Goal: Information Seeking & Learning: Learn about a topic

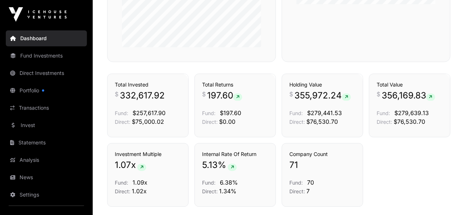
scroll to position [464, 0]
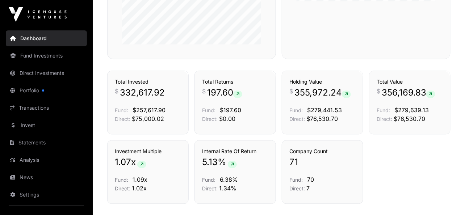
click at [33, 89] on link "Portfolio" at bounding box center [46, 91] width 81 height 16
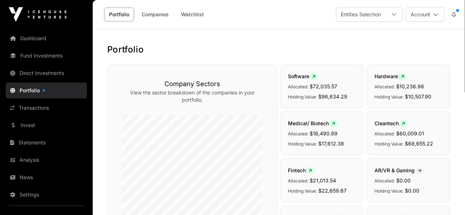
click at [165, 17] on link "Companies" at bounding box center [155, 15] width 37 height 14
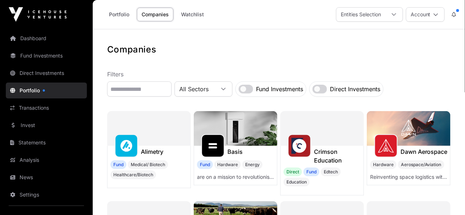
click at [42, 61] on link "Fund Investments" at bounding box center [46, 56] width 81 height 16
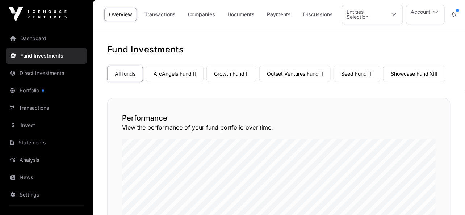
click at [180, 77] on link "ArcAngels Fund II" at bounding box center [175, 74] width 58 height 17
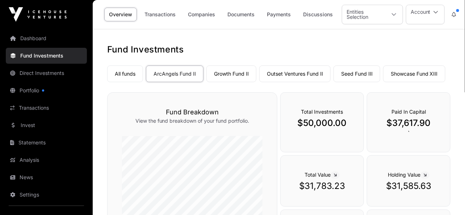
click at [202, 11] on link "Companies" at bounding box center [201, 15] width 37 height 14
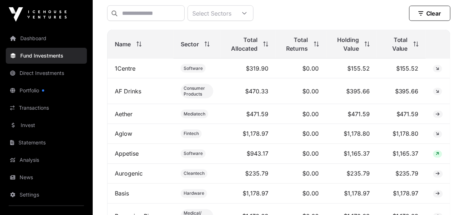
scroll to position [292, 0]
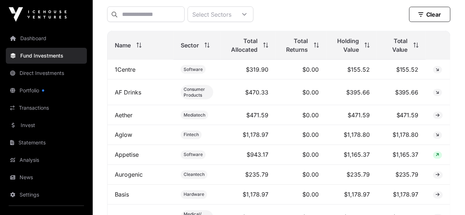
click at [244, 54] on th "Total Allocated" at bounding box center [248, 45] width 55 height 29
